Goal: Information Seeking & Learning: Check status

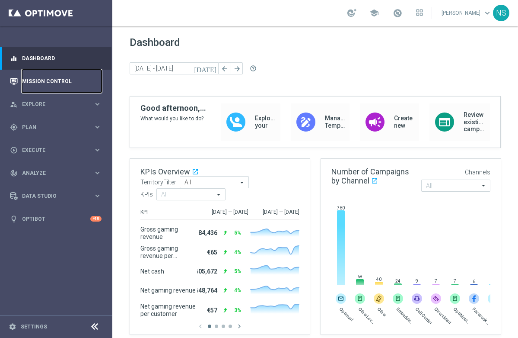
click at [36, 75] on link "Mission Control" at bounding box center [62, 81] width 80 height 23
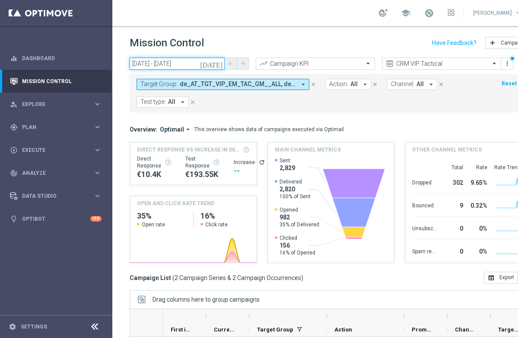
click at [188, 62] on input "[DATE] - [DATE]" at bounding box center [177, 63] width 95 height 12
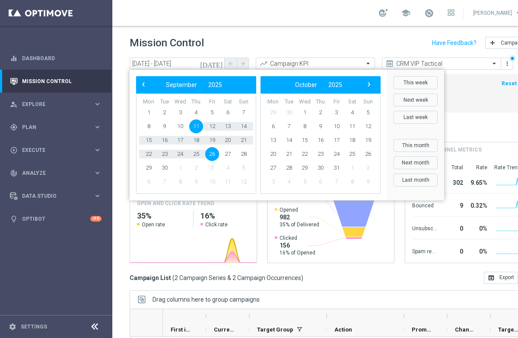
click at [315, 35] on div "Mission Control add Campaign" at bounding box center [331, 43] width 403 height 17
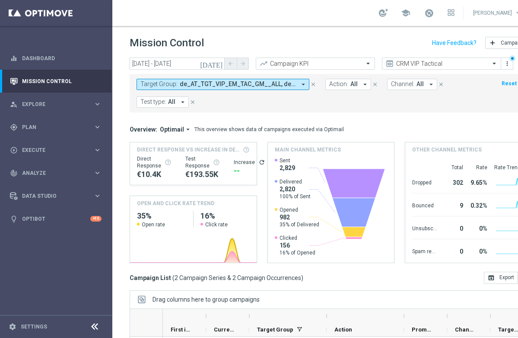
click at [263, 85] on span "de_AT_TGT_VIP_EM_TAC_GM__ALL, de_TGT_VIP_EM_TAC_GM__ALL" at bounding box center [238, 83] width 116 height 7
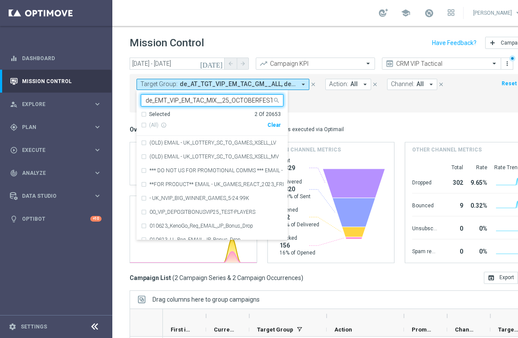
scroll to position [0, 22]
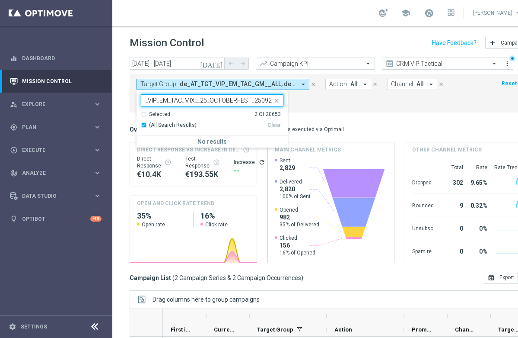
type input "de_EMT_VIP_EM_TAC_MIX__25_OCTOBERFEST_250923"
click at [320, 102] on form "Target Group: de_AT_TGT_VIP_EM_TAC_GM__ALL, de_TGT_VIP_EM_TAC_GM__ALL arrow_dro…" at bounding box center [312, 93] width 351 height 29
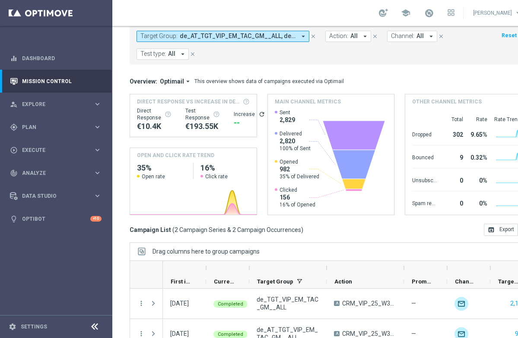
scroll to position [0, 0]
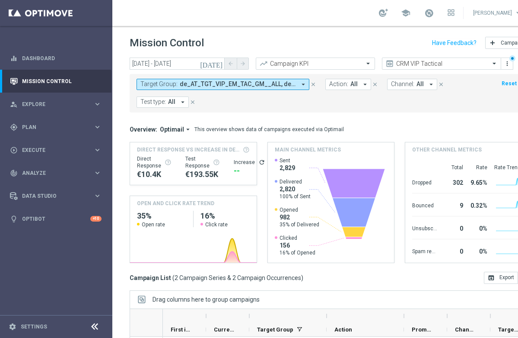
click at [297, 85] on button "Target Group: de_AT_TGT_VIP_EM_TAC_GM__ALL, de_TGT_VIP_EM_TAC_GM__ALL arrow_dro…" at bounding box center [223, 84] width 173 height 11
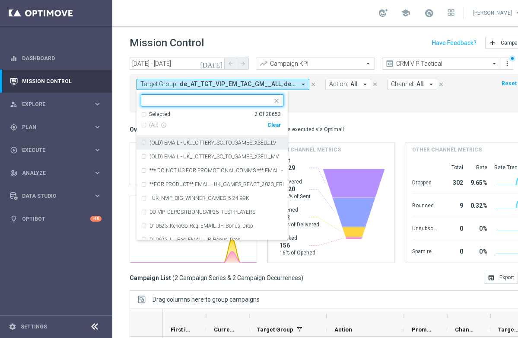
click at [144, 113] on div "Selected 2 Of 20653" at bounding box center [211, 114] width 140 height 7
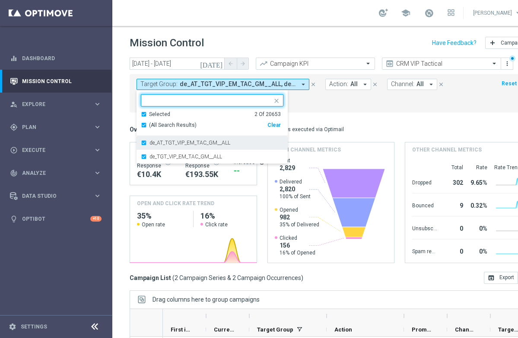
click at [144, 143] on div "de_AT_TGT_VIP_EM_TAC_GM__ALL" at bounding box center [212, 143] width 143 height 14
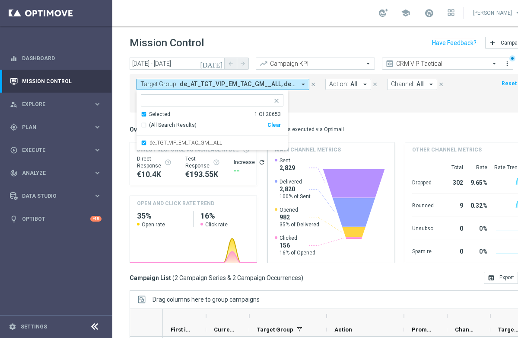
click at [312, 115] on mini-dashboard "Overview: Optimail arrow_drop_down This overview shows data of campaigns execut…" at bounding box center [331, 191] width 403 height 159
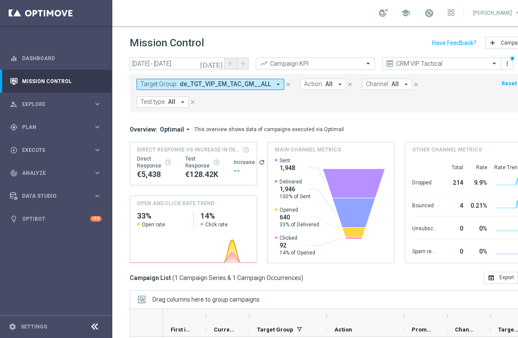
click at [259, 83] on span "de_TGT_VIP_EM_TAC_GM__ALL" at bounding box center [225, 83] width 91 height 7
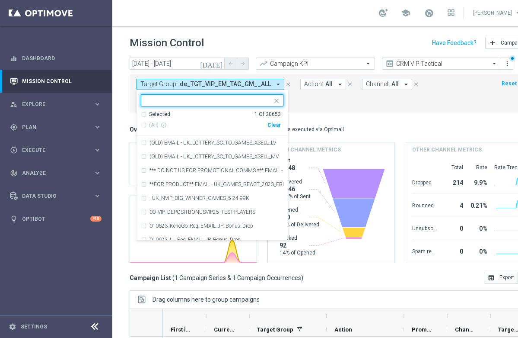
type input "de_EMT_VIP_EM_TAC_MIX__25_OCTOBERFEST_250923"
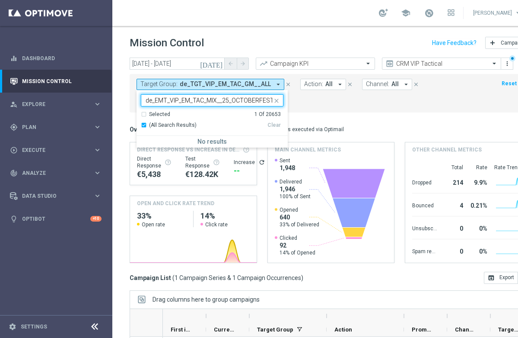
drag, startPoint x: 209, startPoint y: 97, endPoint x: 123, endPoint y: 94, distance: 86.1
click at [123, 94] on div "[DATE] [DATE] - [DATE] arrow_back arrow_forward Campaign KPI trending_up CRM VI…" at bounding box center [330, 193] width 437 height 272
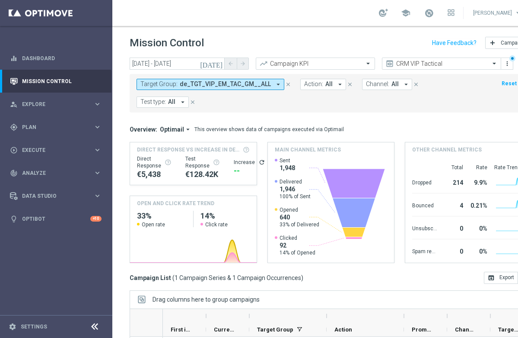
click at [165, 87] on span "Target Group:" at bounding box center [158, 83] width 37 height 7
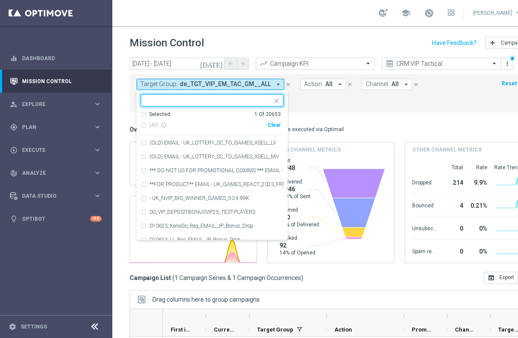
click at [156, 115] on div "Selected" at bounding box center [159, 114] width 21 height 7
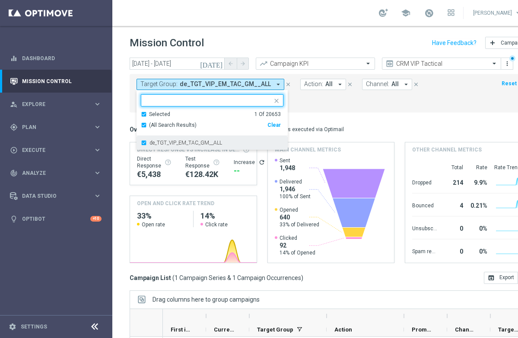
click at [144, 143] on div "de_TGT_VIP_EM_TAC_GM__ALL" at bounding box center [212, 143] width 143 height 14
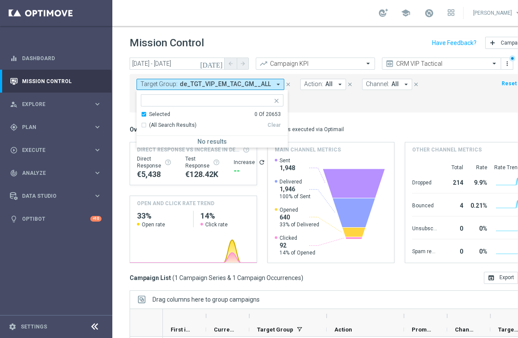
click at [172, 100] on input "text" at bounding box center [209, 100] width 127 height 7
paste input "de_EMT_VIP_EM_TAC_MIX__25_OCTOBERFEST_250923"
type input "de_EMT_VIP_EM_TAC_MIX__25_OCTOBERFEST_250923"
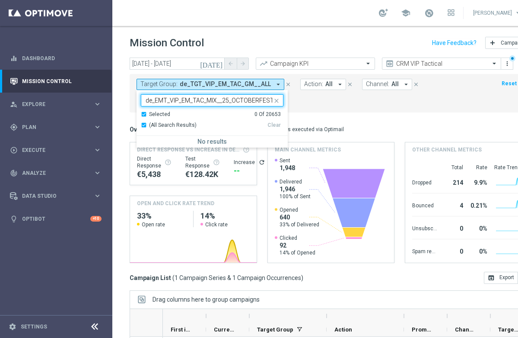
drag, startPoint x: 166, startPoint y: 99, endPoint x: 128, endPoint y: 99, distance: 38.0
click at [128, 99] on div "[DATE] [DATE] - [DATE] arrow_back arrow_forward Campaign KPI trending_up CRM VI…" at bounding box center [330, 193] width 437 height 272
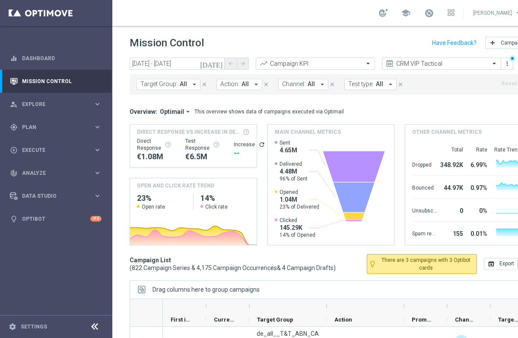
click at [182, 86] on span "All" at bounding box center [183, 83] width 7 height 7
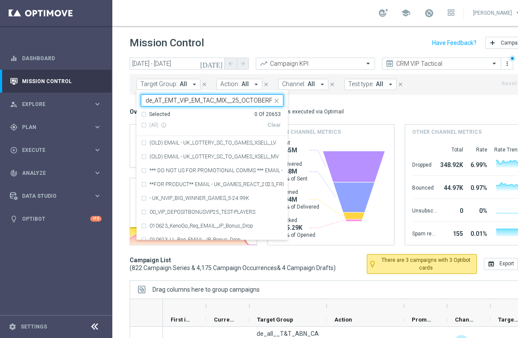
scroll to position [0, 32]
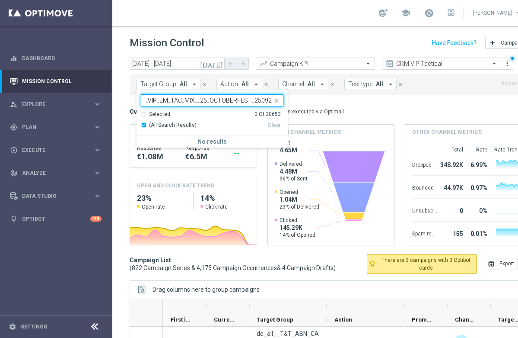
click at [191, 115] on div "Selected 0 Of 20653" at bounding box center [211, 114] width 140 height 7
type input "de_AT_EMT_VIP_EM_TAC_MIX__25_OCTOBERFEST_250923"
click at [324, 102] on mini-dashboard "Overview: Optimail arrow_drop_down This overview shows data of campaigns execut…" at bounding box center [331, 174] width 403 height 159
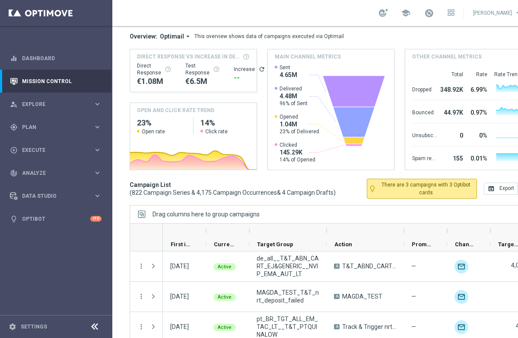
scroll to position [0, 0]
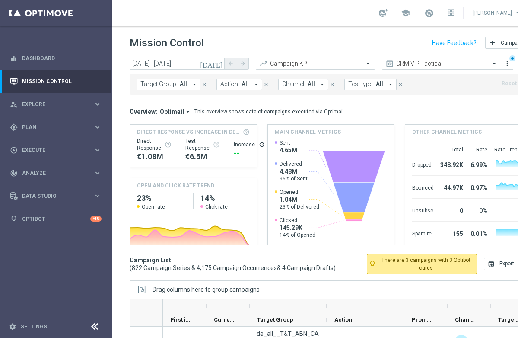
click at [177, 87] on button "Target Group: All arrow_drop_down" at bounding box center [169, 84] width 64 height 11
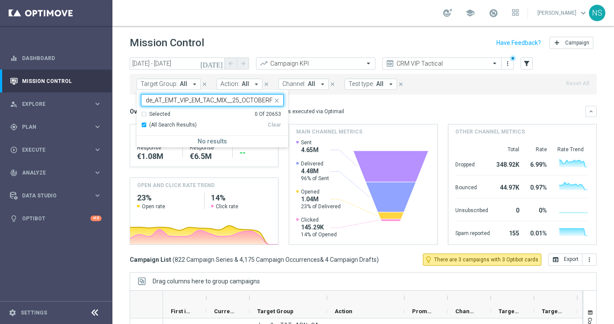
click at [194, 103] on input "de_AT_EMT_VIP_EM_TAC_MIX__25_OCTOBERFEST_250923" at bounding box center [209, 100] width 127 height 7
paste input "TGT_VIP_EM_TAC_GM__ALL"
click at [194, 139] on div "de_AT_TGT_VIP_EM_TAC_GM__ALL" at bounding box center [212, 143] width 143 height 14
type input "de_AT_TGT_VIP_EM_TAC_GM__ALL"
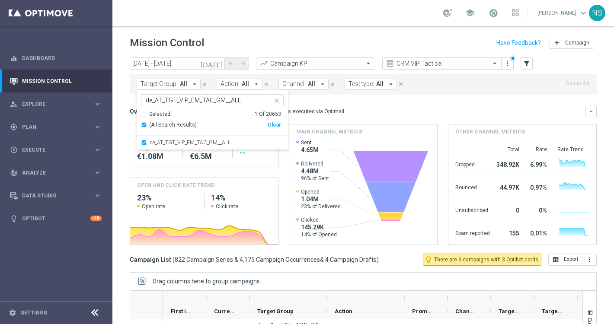
click at [353, 111] on div "Overview: Optimail arrow_drop_down This overview shows data of campaigns execut…" at bounding box center [358, 112] width 456 height 8
